Goal: Information Seeking & Learning: Learn about a topic

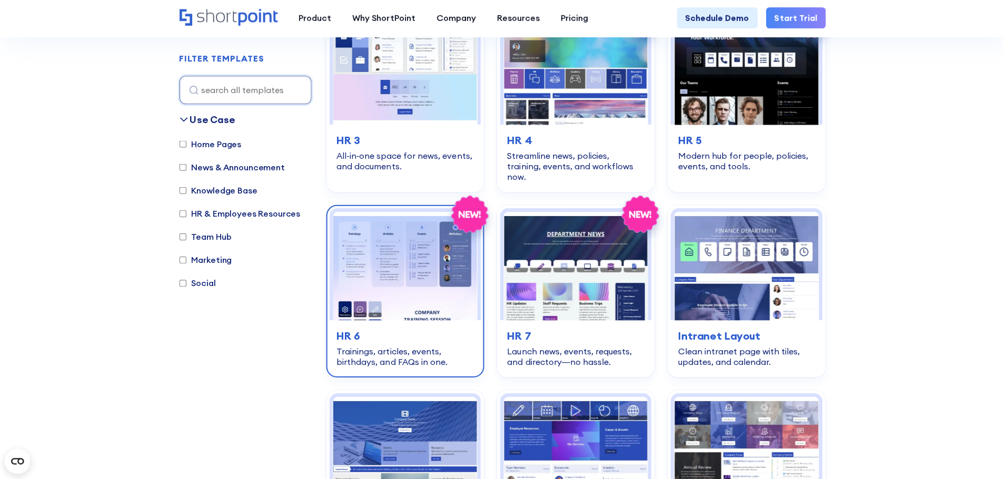
scroll to position [539, 0]
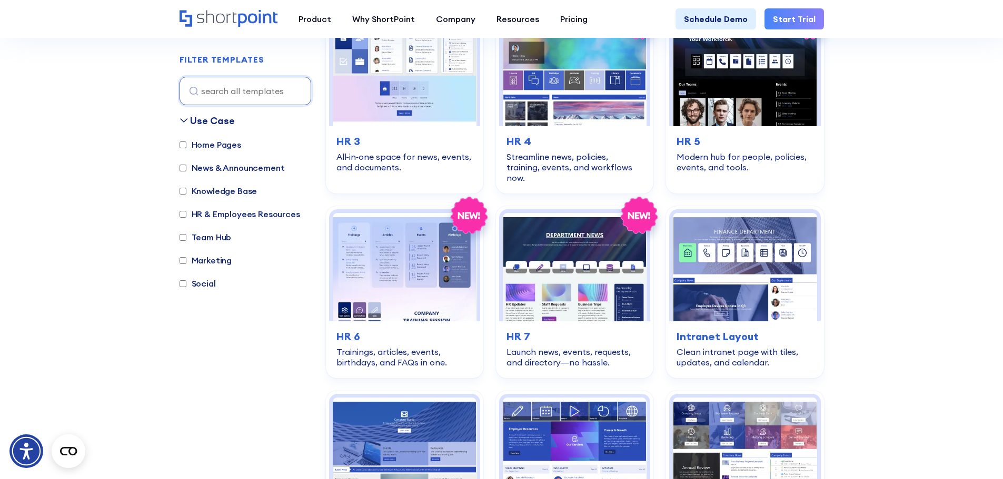
click at [224, 235] on label "Team Hub" at bounding box center [205, 237] width 52 height 13
click at [186, 235] on input "Team Hub" at bounding box center [182, 237] width 7 height 7
checkbox input "true"
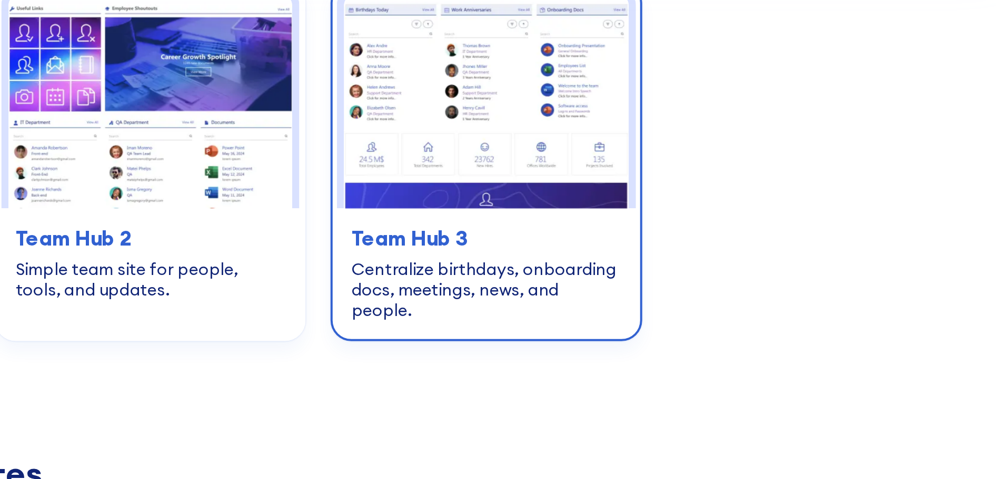
scroll to position [314, 0]
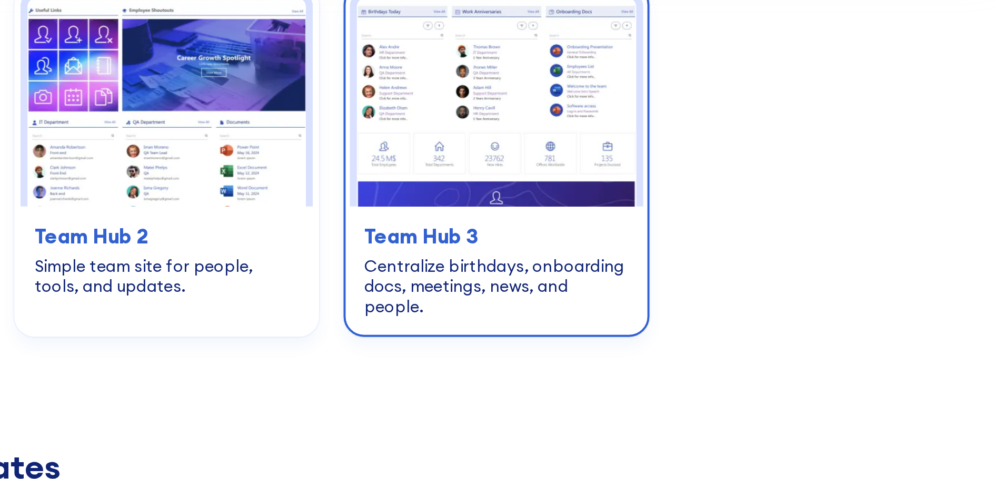
drag, startPoint x: 763, startPoint y: 111, endPoint x: 739, endPoint y: 109, distance: 23.2
click at [739, 109] on img at bounding box center [745, 113] width 144 height 108
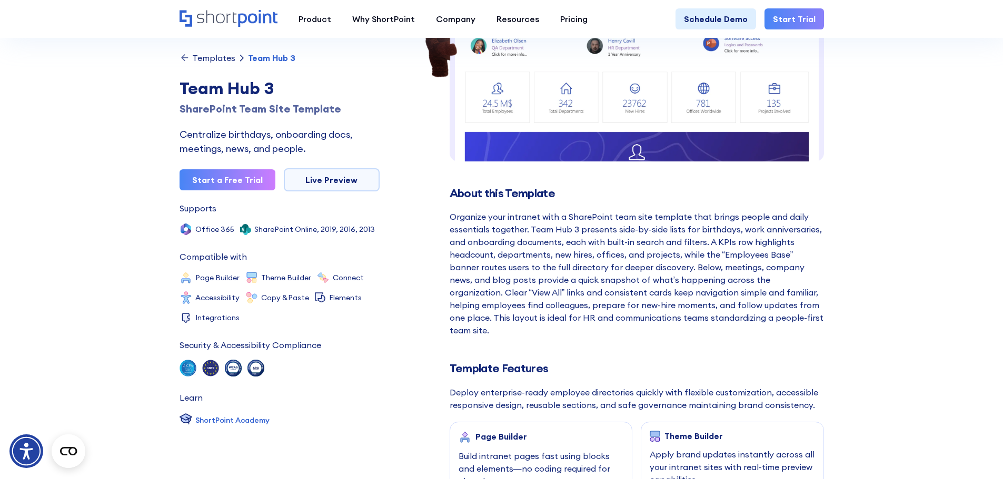
scroll to position [183, 0]
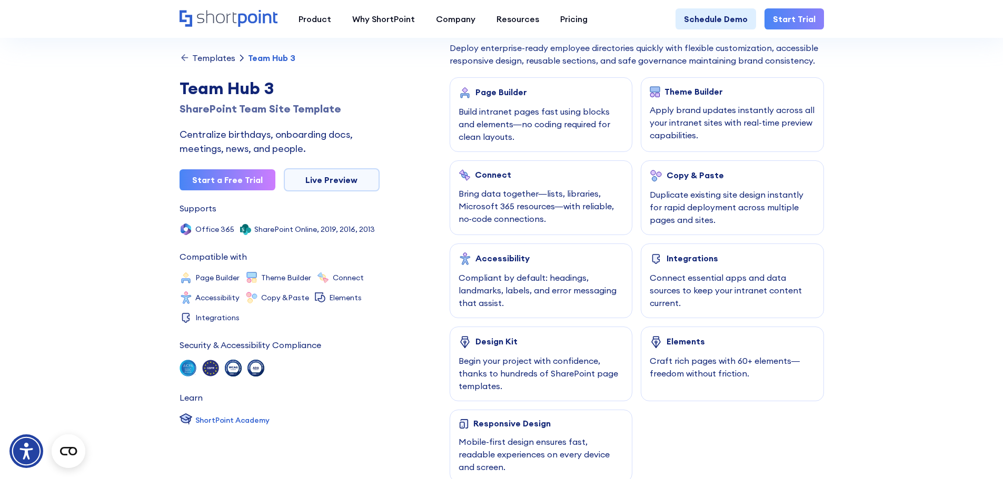
scroll to position [527, 0]
click at [427, 371] on div "Templates Team Hub 3 Team Hub 3 SharePoint Team Site Template Centralize birthd…" at bounding box center [501, 473] width 644 height 1959
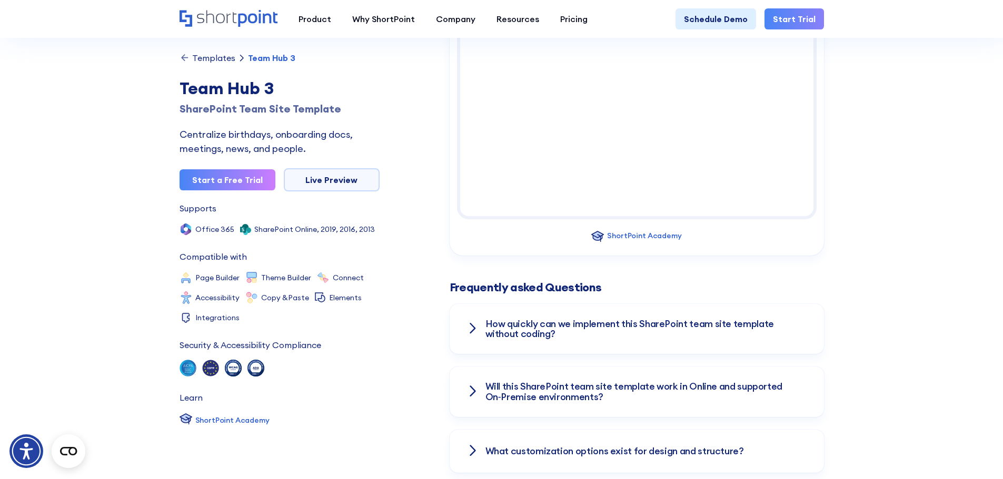
scroll to position [1278, 0]
click at [472, 304] on div "How quickly can we implement this SharePoint team site template without coding?" at bounding box center [636, 329] width 374 height 51
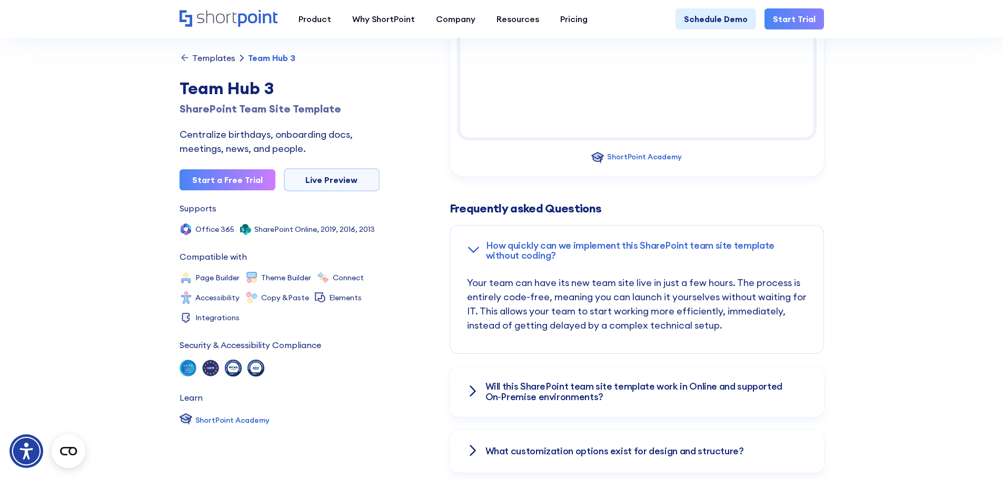
scroll to position [1359, 0]
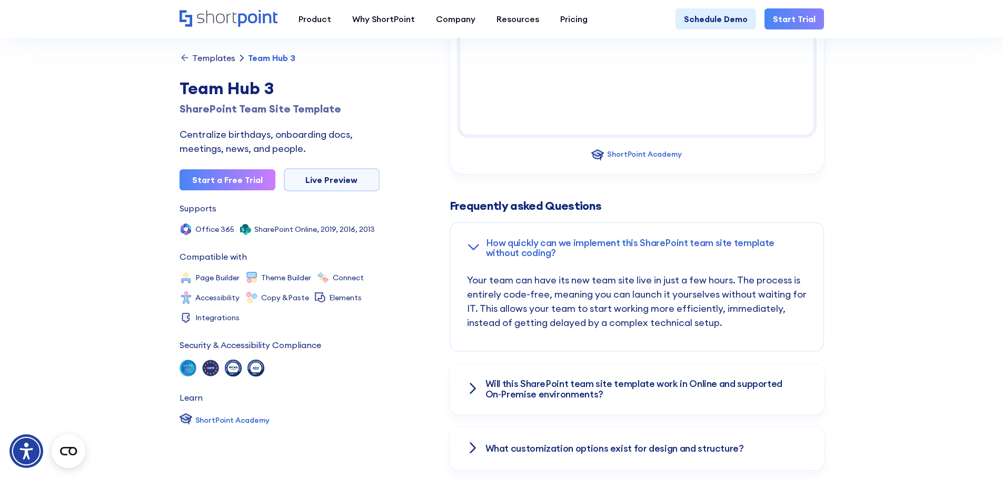
click at [475, 384] on icon at bounding box center [472, 388] width 5 height 9
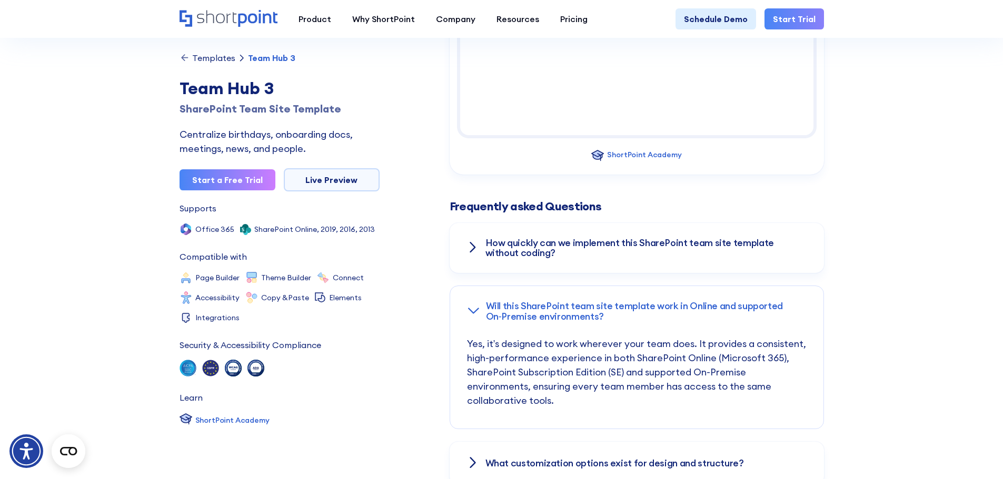
scroll to position [1511, 0]
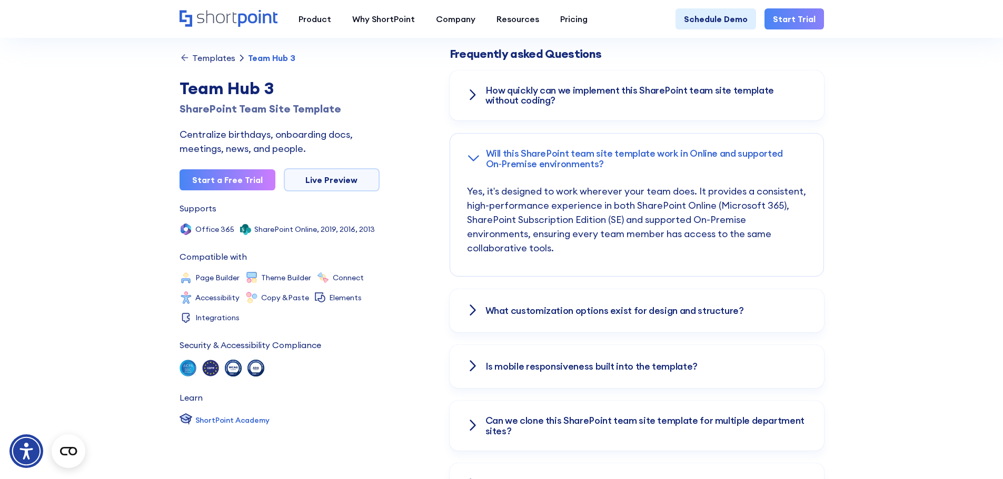
click at [469, 304] on icon at bounding box center [472, 310] width 13 height 13
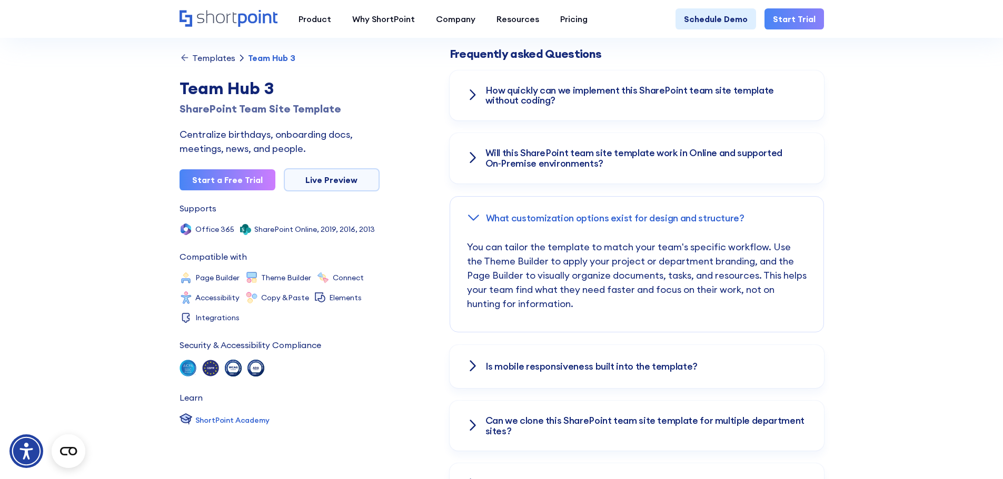
scroll to position [1510, 0]
click at [478, 361] on icon at bounding box center [472, 367] width 13 height 13
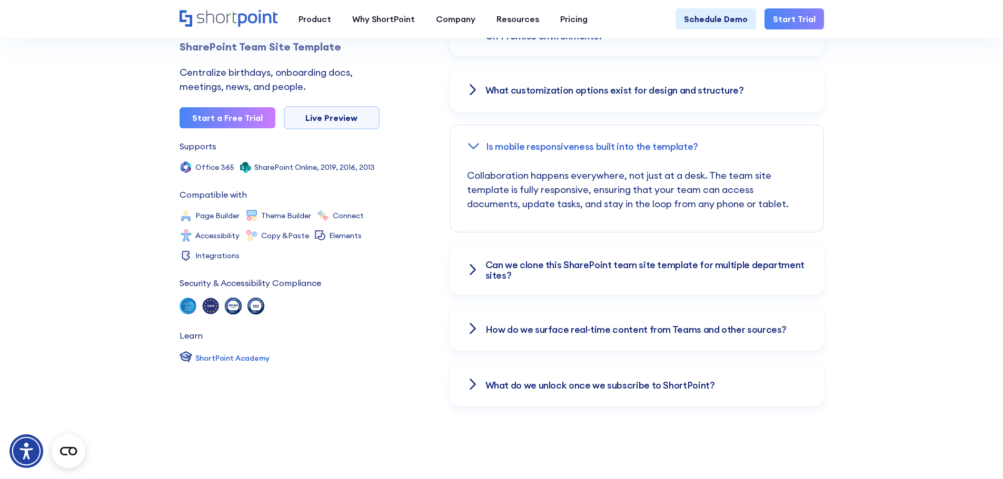
scroll to position [1637, 0]
click at [476, 265] on icon at bounding box center [472, 271] width 13 height 13
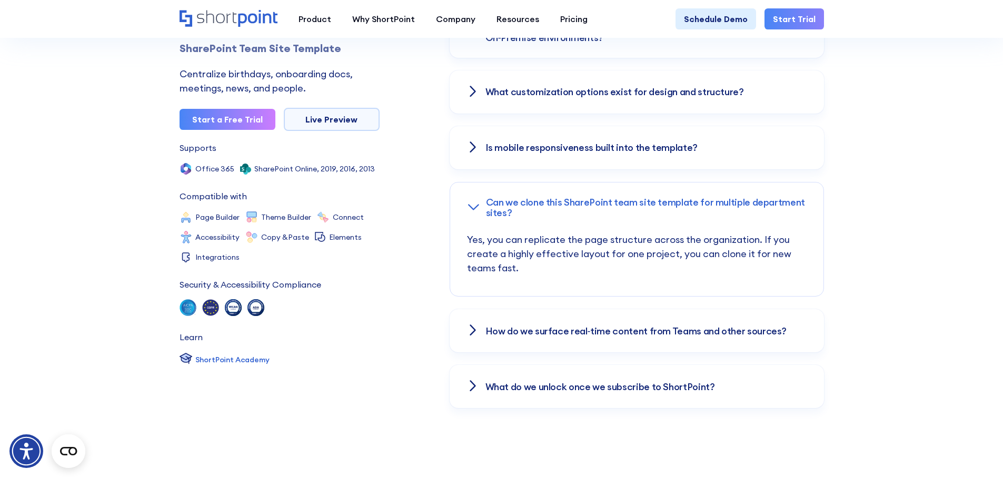
click at [471, 309] on div "How do we surface real‑time content from Teams and other sources?" at bounding box center [636, 330] width 374 height 43
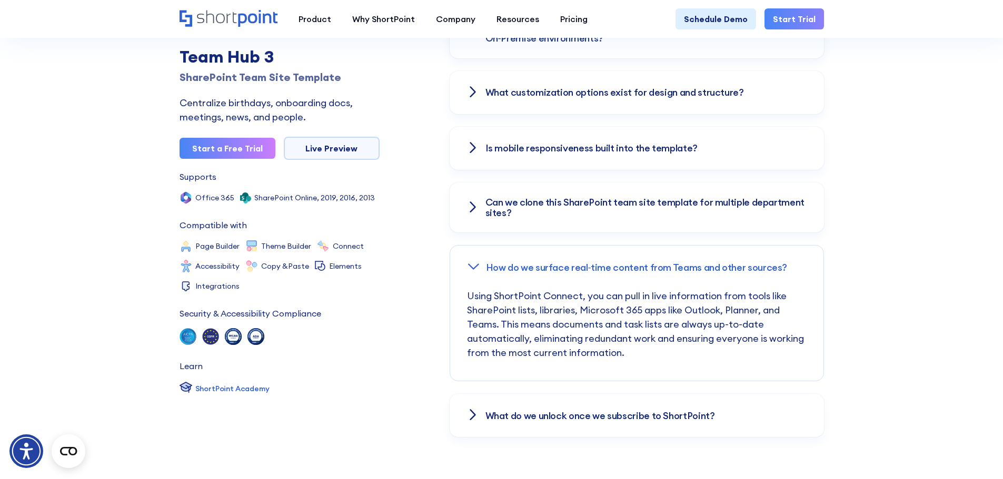
click at [469, 409] on icon at bounding box center [472, 415] width 13 height 13
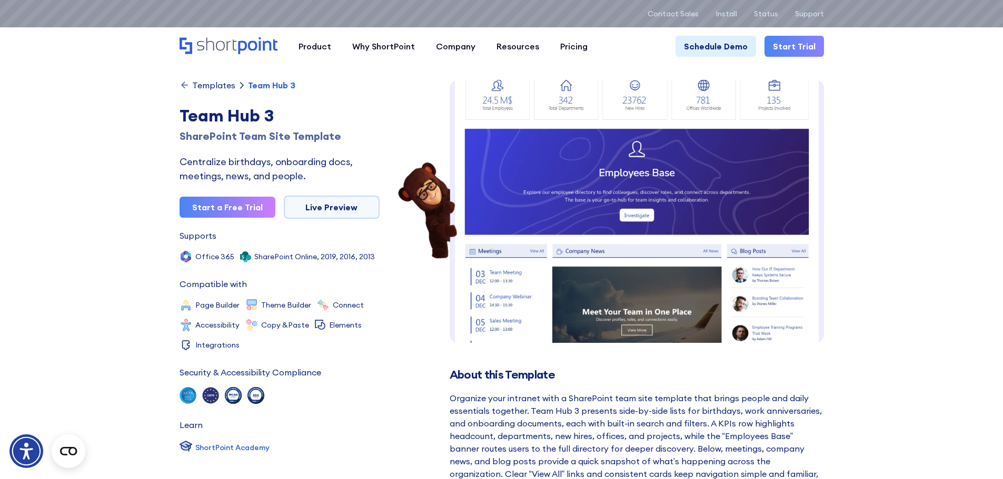
scroll to position [222, 0]
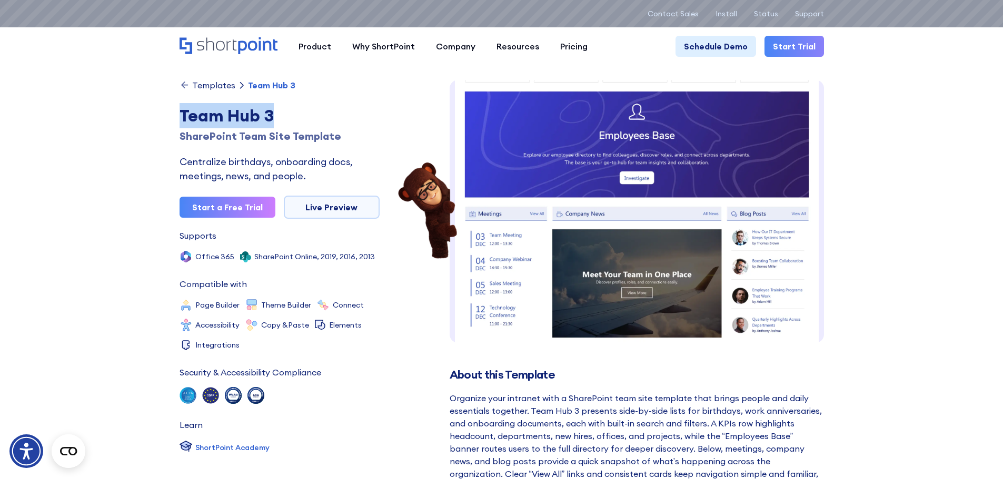
drag, startPoint x: 180, startPoint y: 116, endPoint x: 322, endPoint y: 121, distance: 141.7
click at [322, 121] on div "Team Hub 3" at bounding box center [279, 115] width 200 height 25
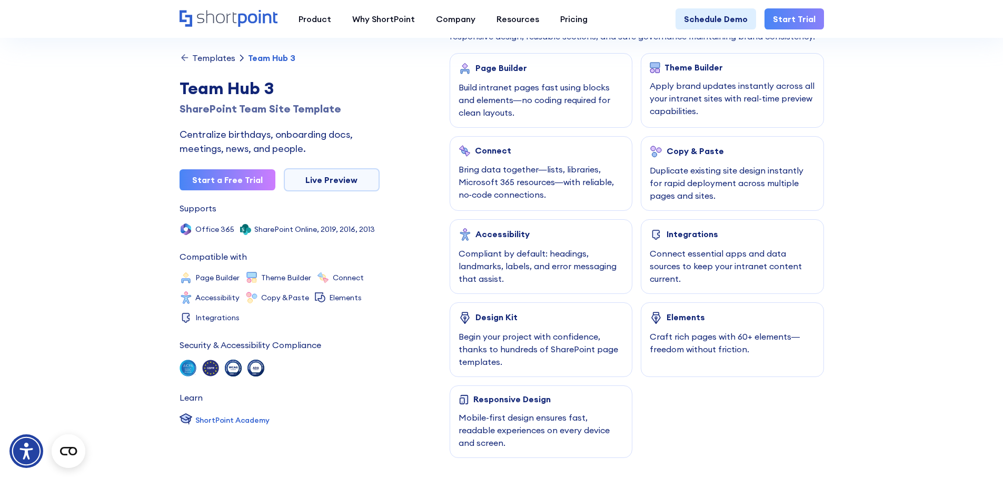
scroll to position [538, 0]
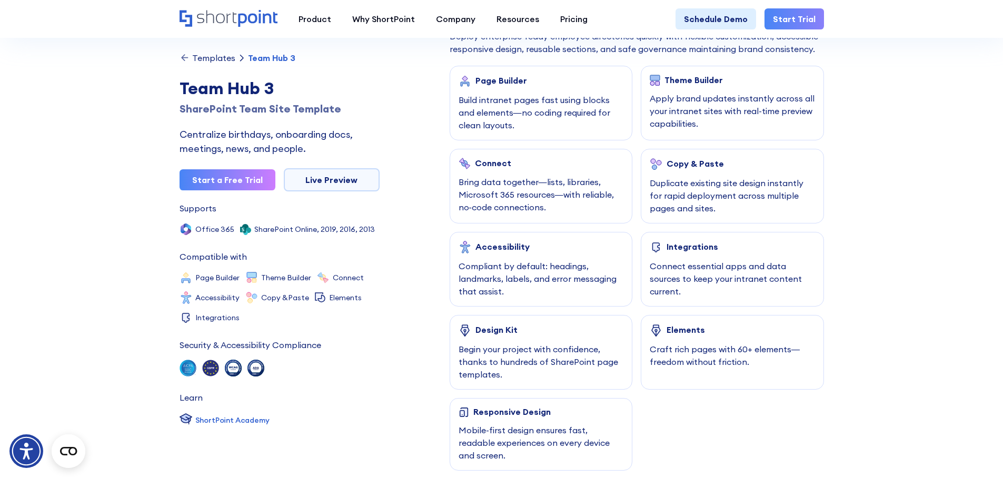
click at [219, 61] on div "Templates" at bounding box center [213, 58] width 43 height 8
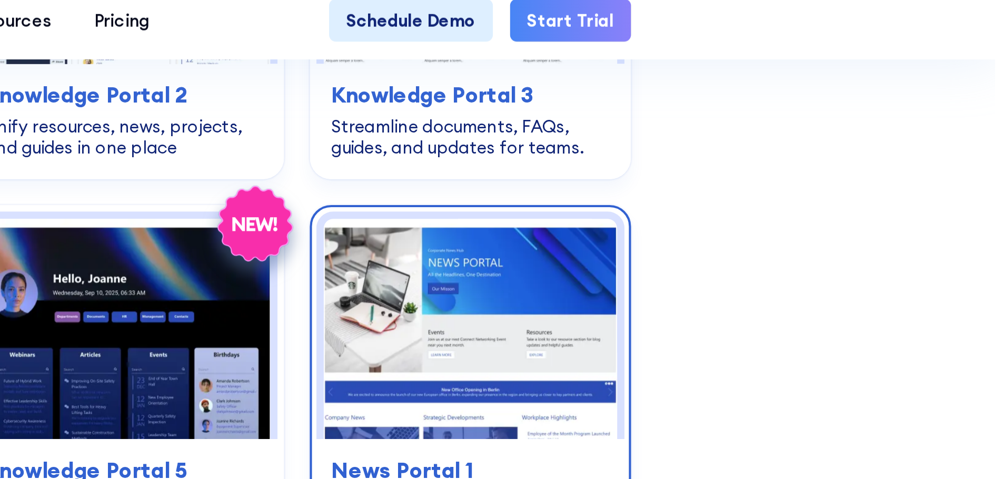
scroll to position [1474, 0]
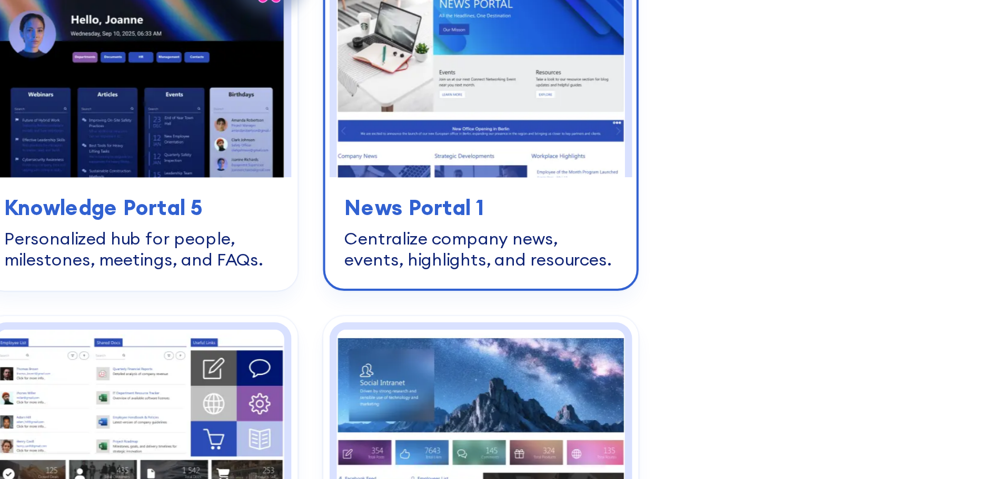
click at [749, 182] on img at bounding box center [745, 171] width 144 height 108
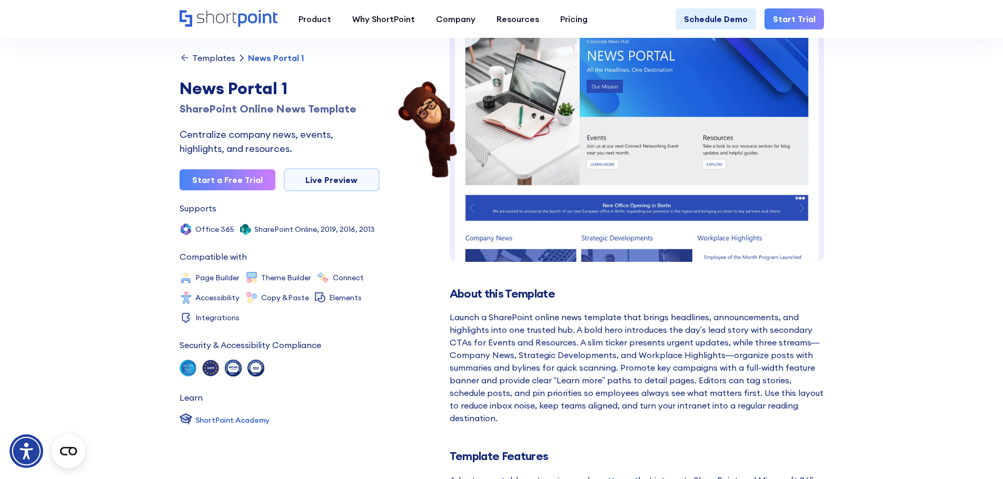
scroll to position [80, 0]
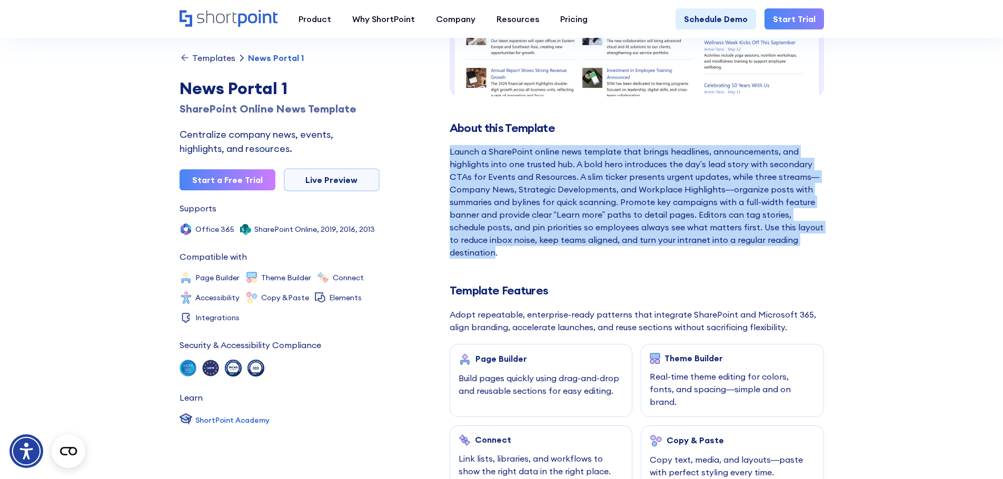
scroll to position [247, 0]
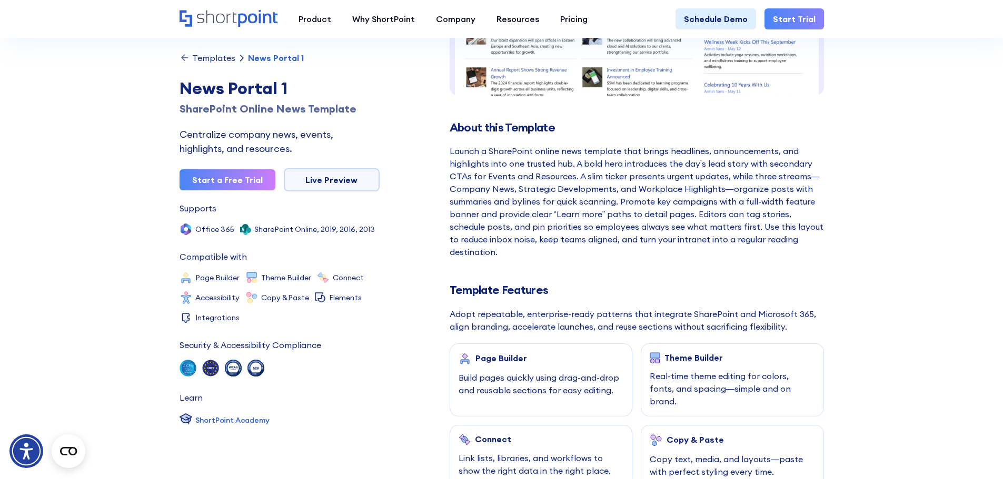
click at [372, 361] on div "SOC 2 Type II, SOC 3 GDPR WCAG 2.1 ADA" at bounding box center [279, 368] width 200 height 17
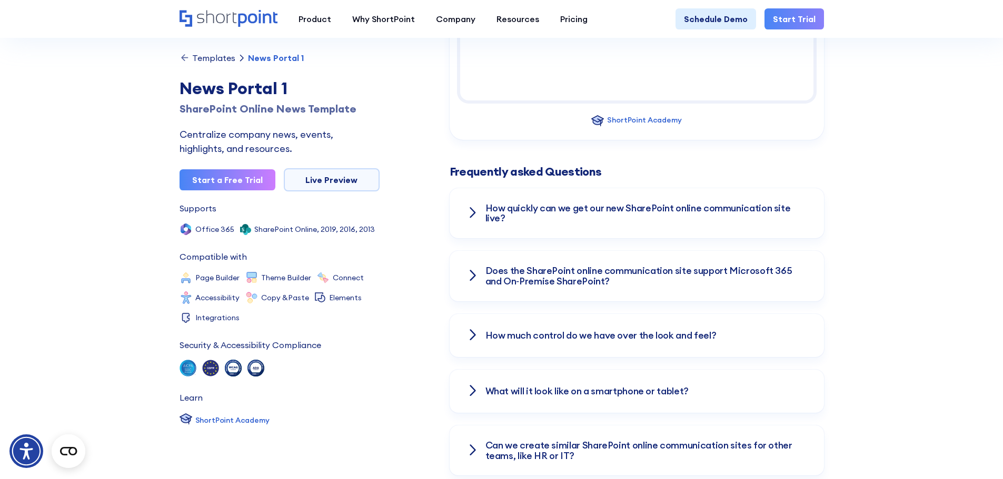
scroll to position [1379, 0]
click at [476, 206] on icon at bounding box center [471, 212] width 7 height 13
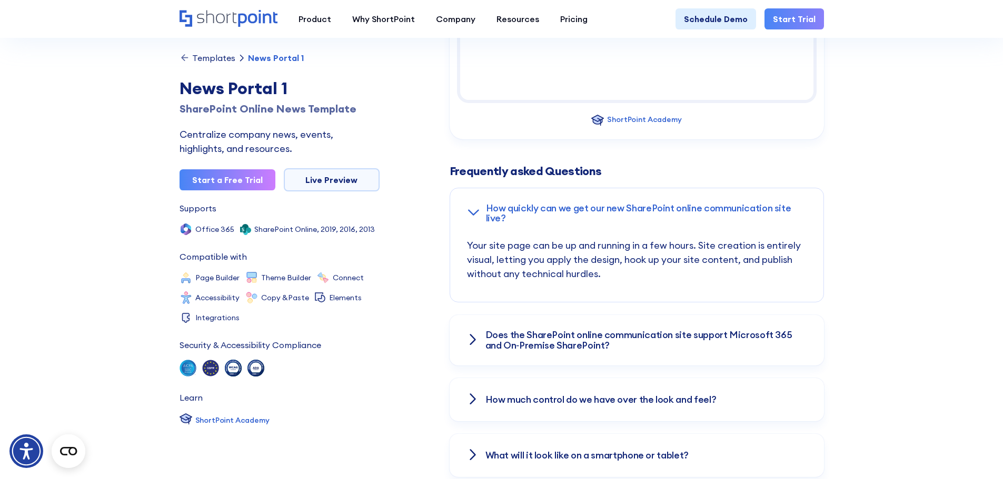
click at [470, 334] on div at bounding box center [472, 341] width 13 height 14
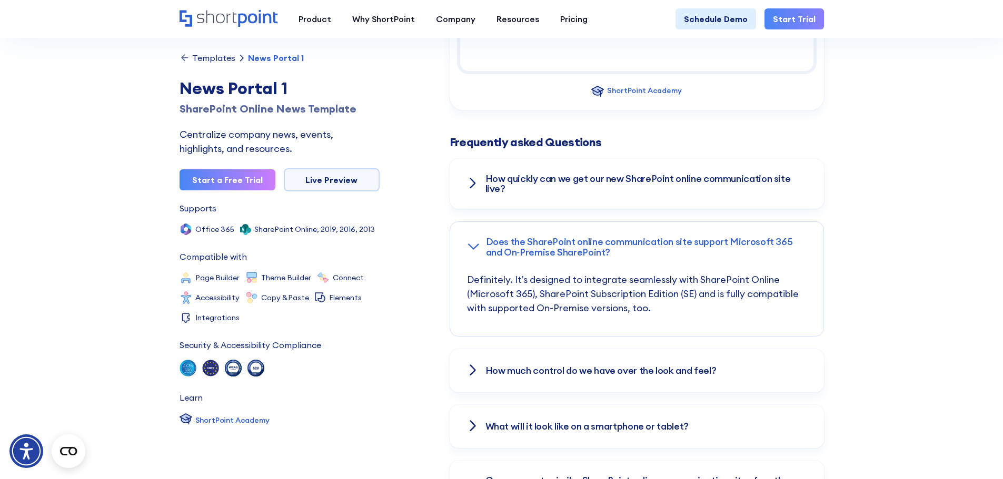
scroll to position [1409, 0]
click at [469, 364] on icon at bounding box center [472, 370] width 13 height 13
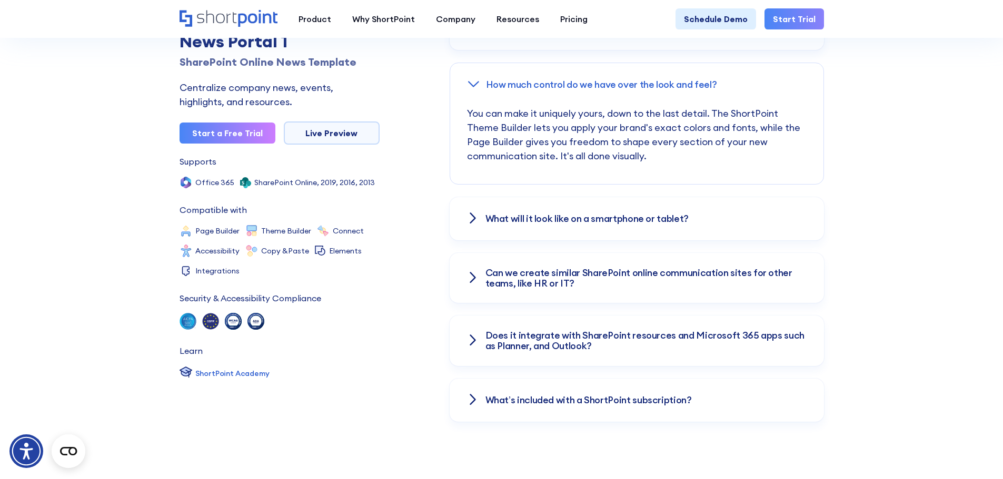
scroll to position [1631, 0]
click at [474, 212] on icon at bounding box center [472, 218] width 13 height 13
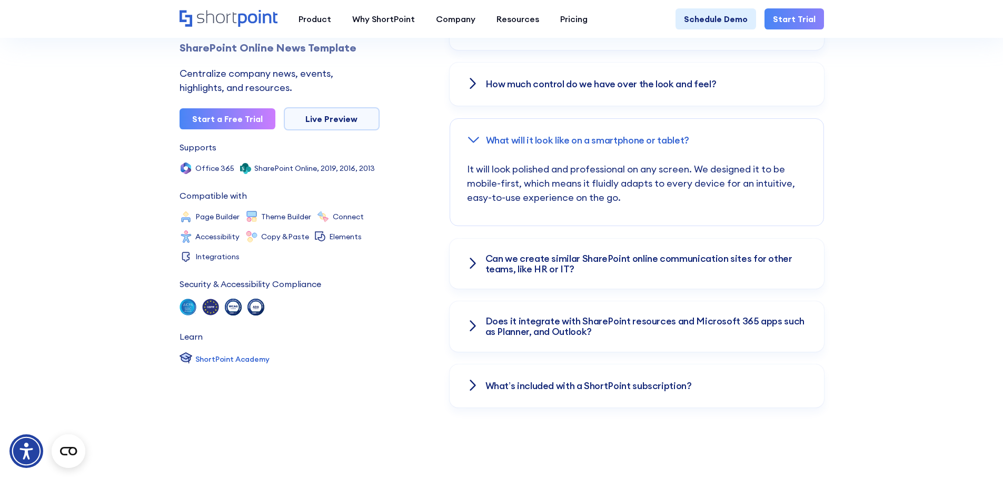
click at [476, 257] on icon at bounding box center [472, 263] width 13 height 13
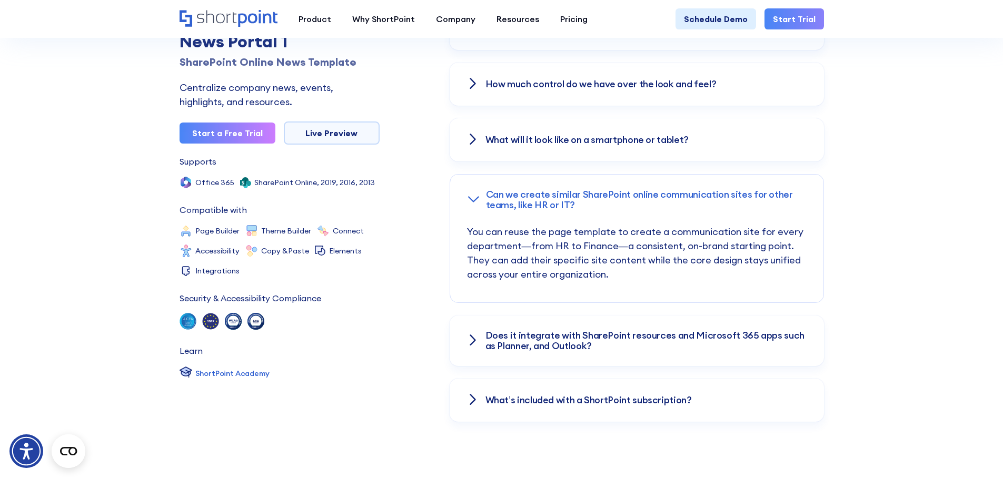
scroll to position [1630, 0]
click at [475, 335] on icon at bounding box center [472, 341] width 13 height 13
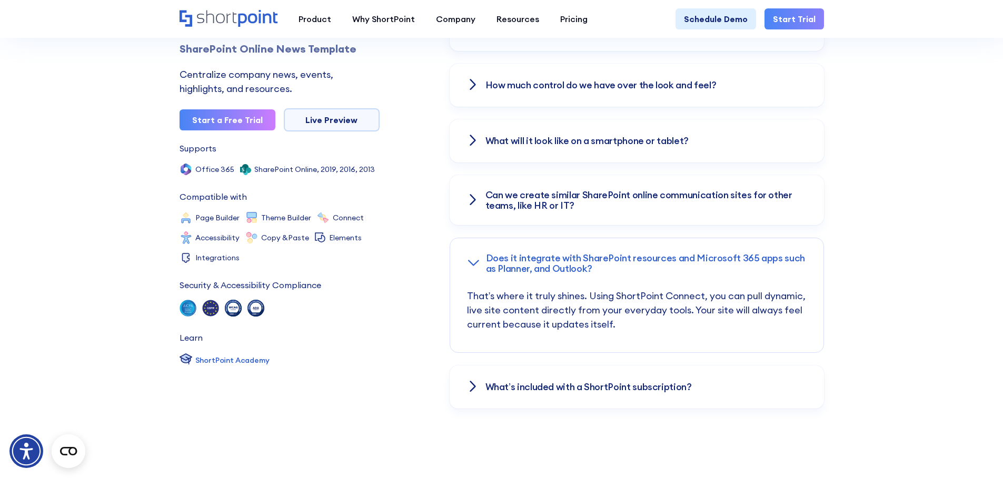
click at [469, 381] on icon at bounding box center [472, 387] width 13 height 13
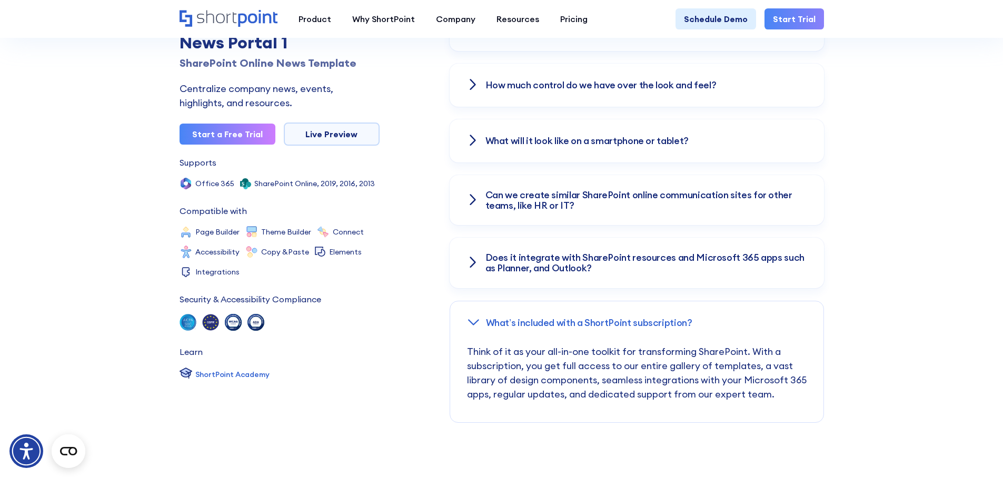
scroll to position [1629, 0]
click at [372, 322] on div "Categories News & Announcements Supports Office 365 SharePoint Online, 2019, 20…" at bounding box center [279, 271] width 200 height 224
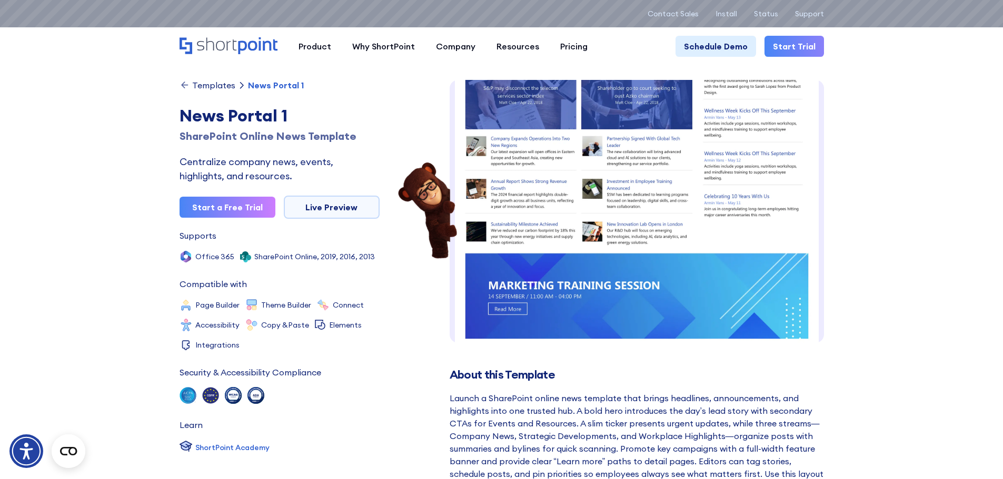
scroll to position [0, 0]
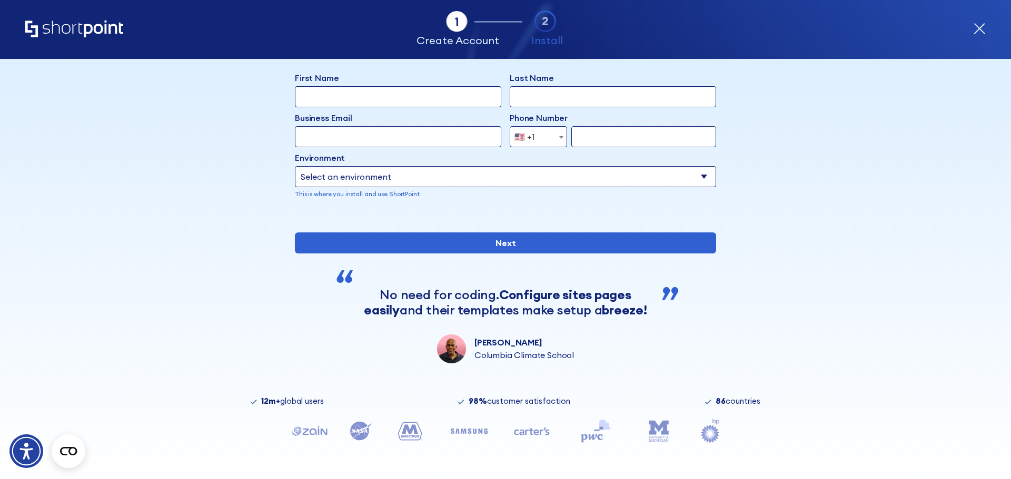
scroll to position [92, 0]
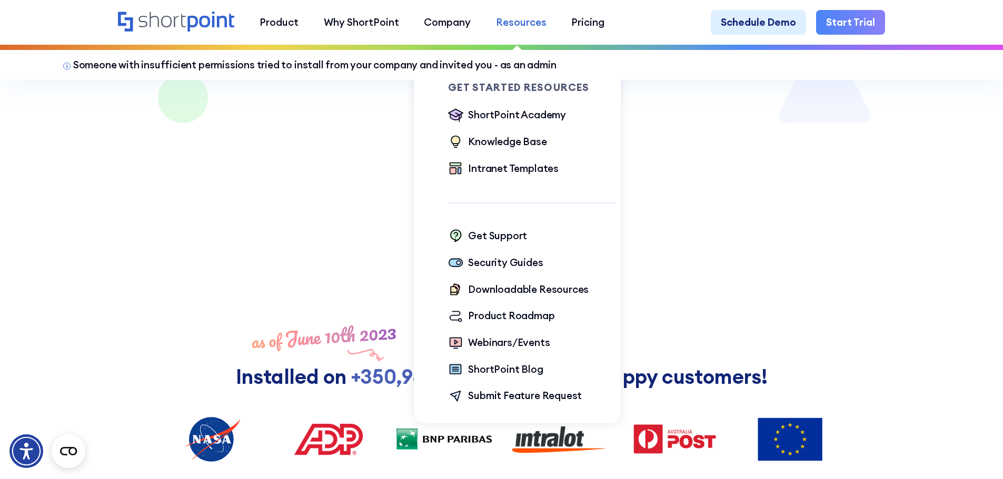
scroll to position [699, 0]
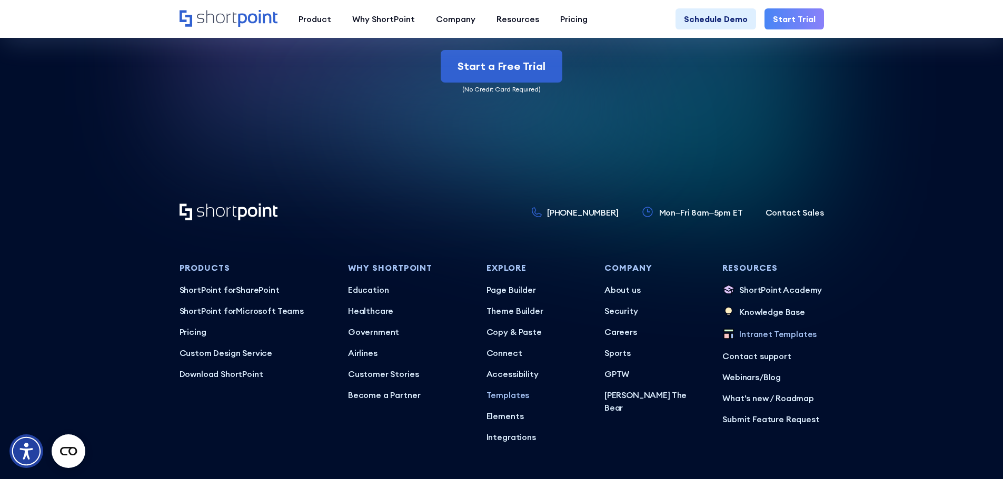
scroll to position [3699, 0]
